Goal: Information Seeking & Learning: Learn about a topic

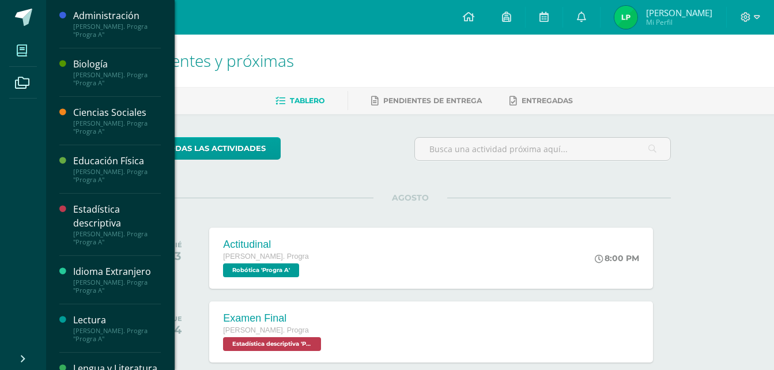
click at [25, 36] on link "Mis cursos" at bounding box center [23, 51] width 28 height 32
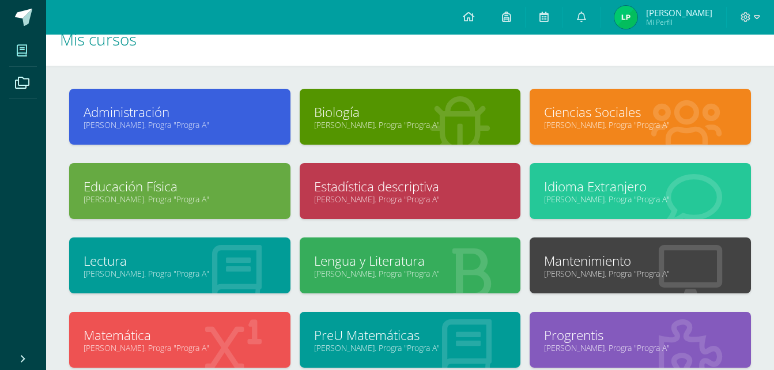
scroll to position [13, 0]
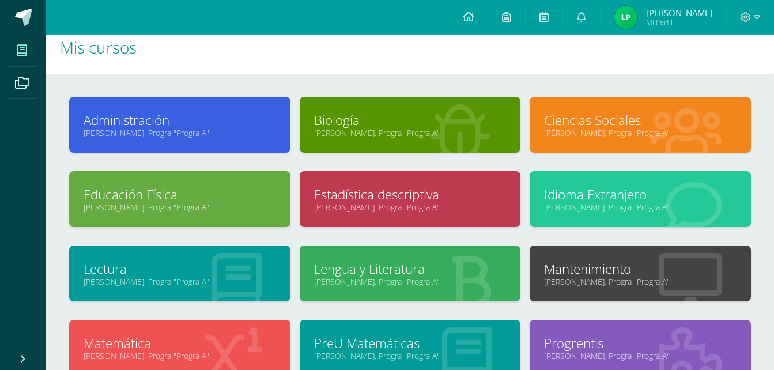
click at [454, 259] on icon at bounding box center [470, 281] width 43 height 56
click at [402, 268] on link "Lengua y Literatura" at bounding box center [410, 269] width 192 height 18
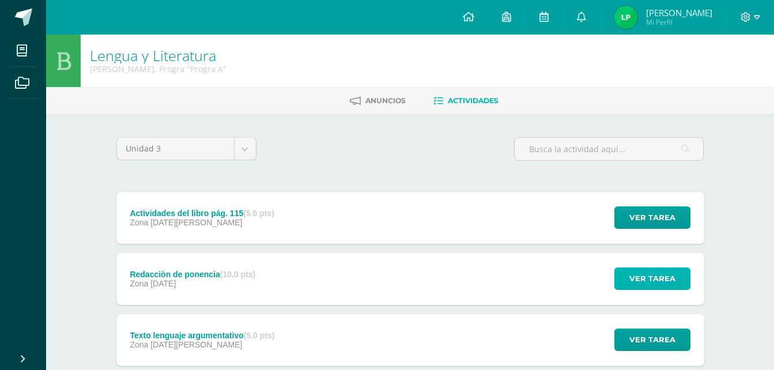
click at [653, 278] on span "Ver tarea" at bounding box center [652, 278] width 46 height 21
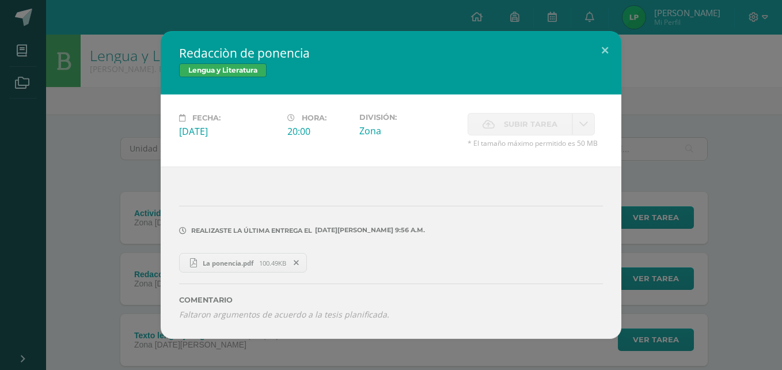
click at [256, 259] on span "La ponencia.pdf" at bounding box center [228, 263] width 62 height 9
click at [613, 49] on button at bounding box center [605, 50] width 33 height 39
